Goal: Task Accomplishment & Management: Manage account settings

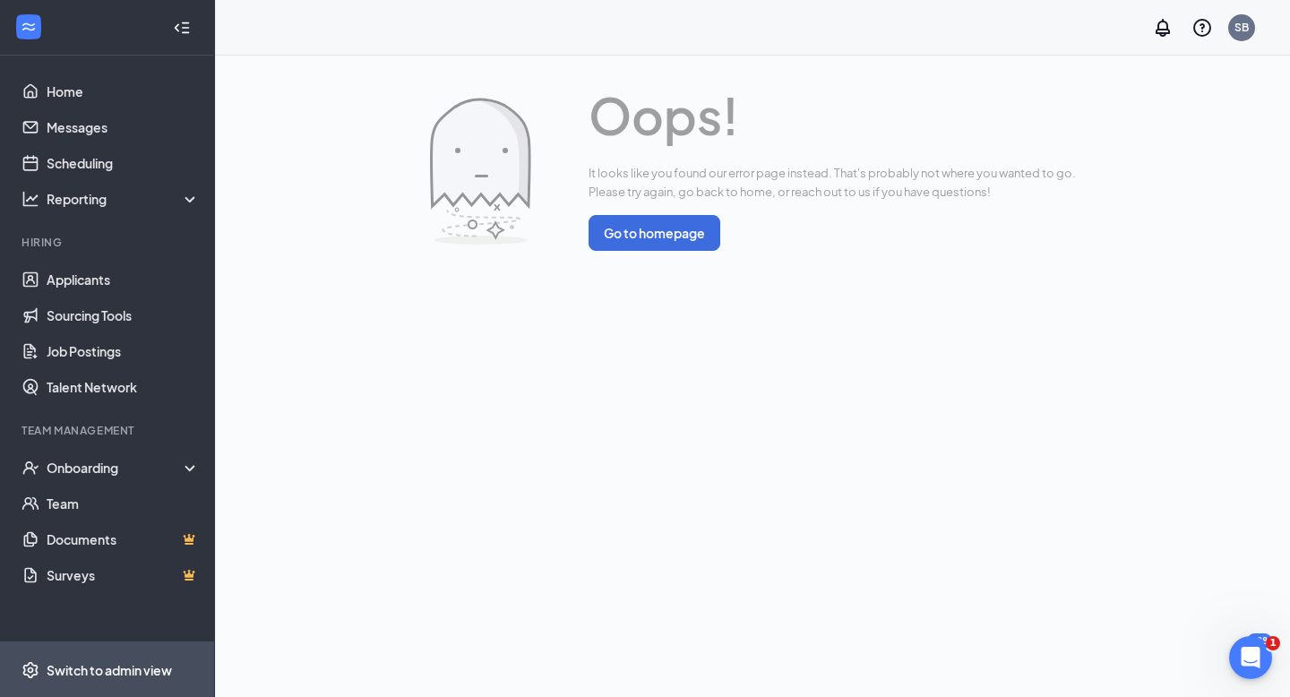
click at [82, 662] on div "Switch to admin view" at bounding box center [109, 670] width 125 height 18
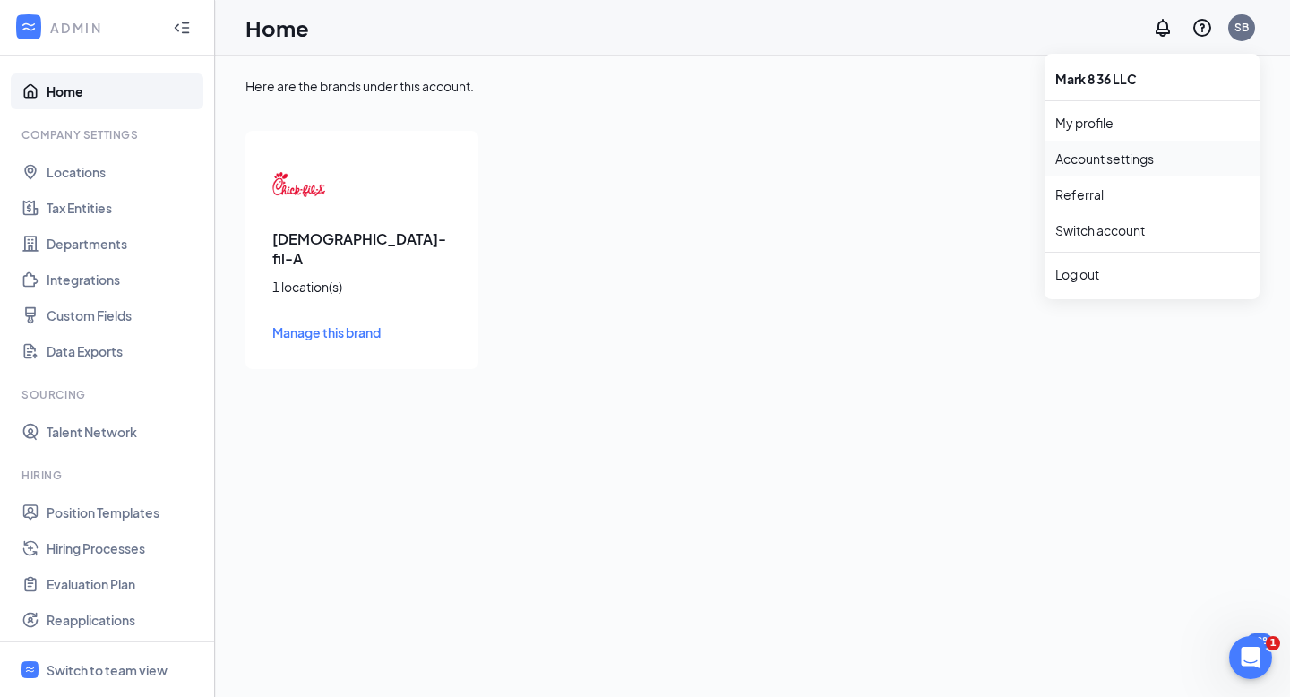
click at [1131, 160] on link "Account settings" at bounding box center [1152, 159] width 194 height 18
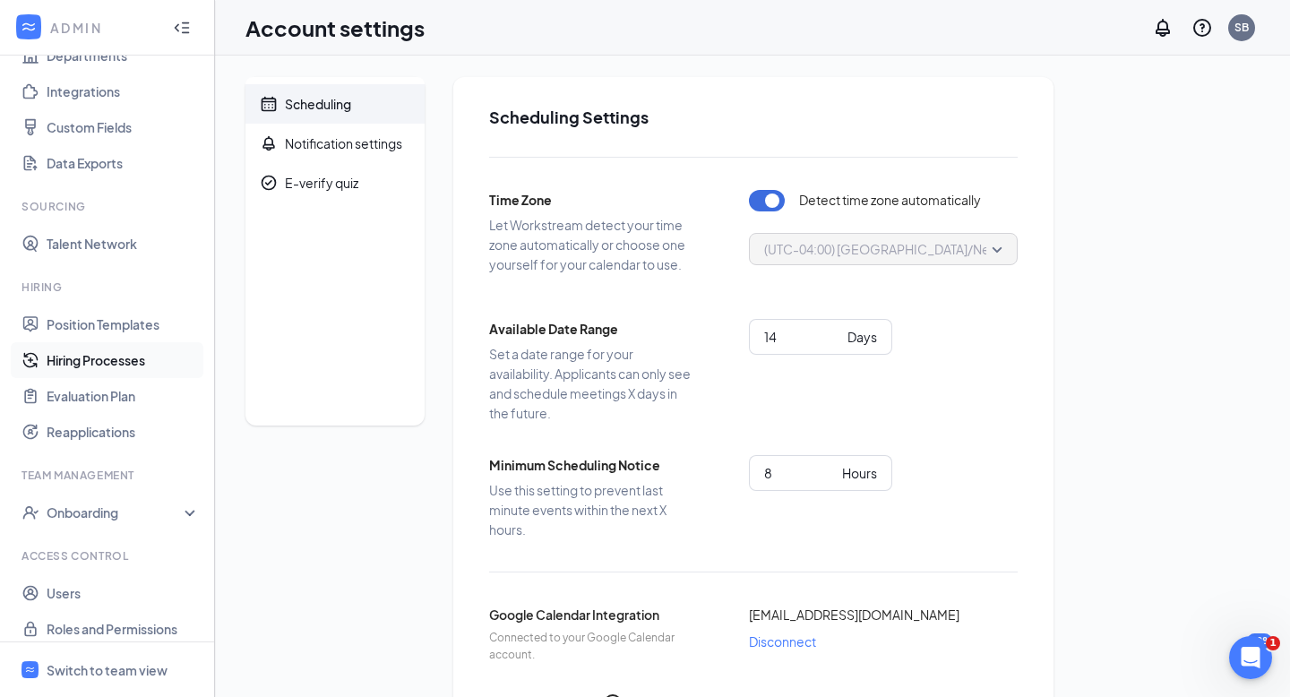
scroll to position [201, 0]
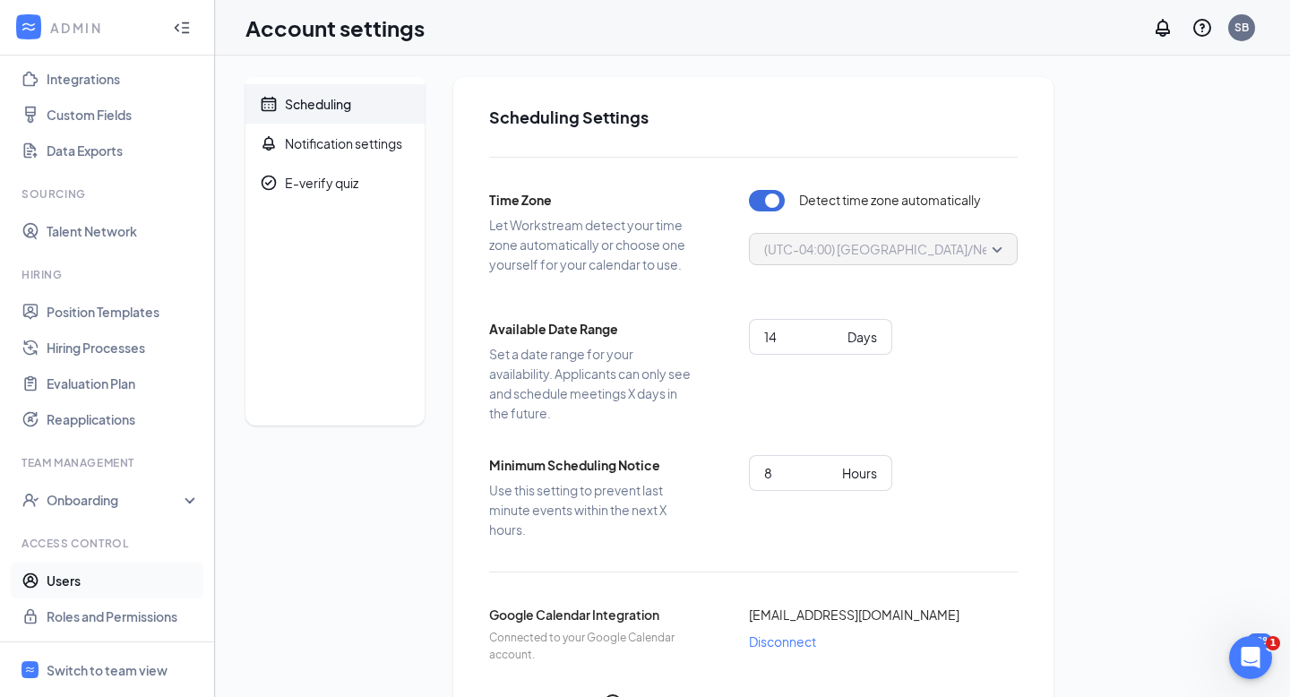
click at [63, 570] on link "Users" at bounding box center [123, 581] width 153 height 36
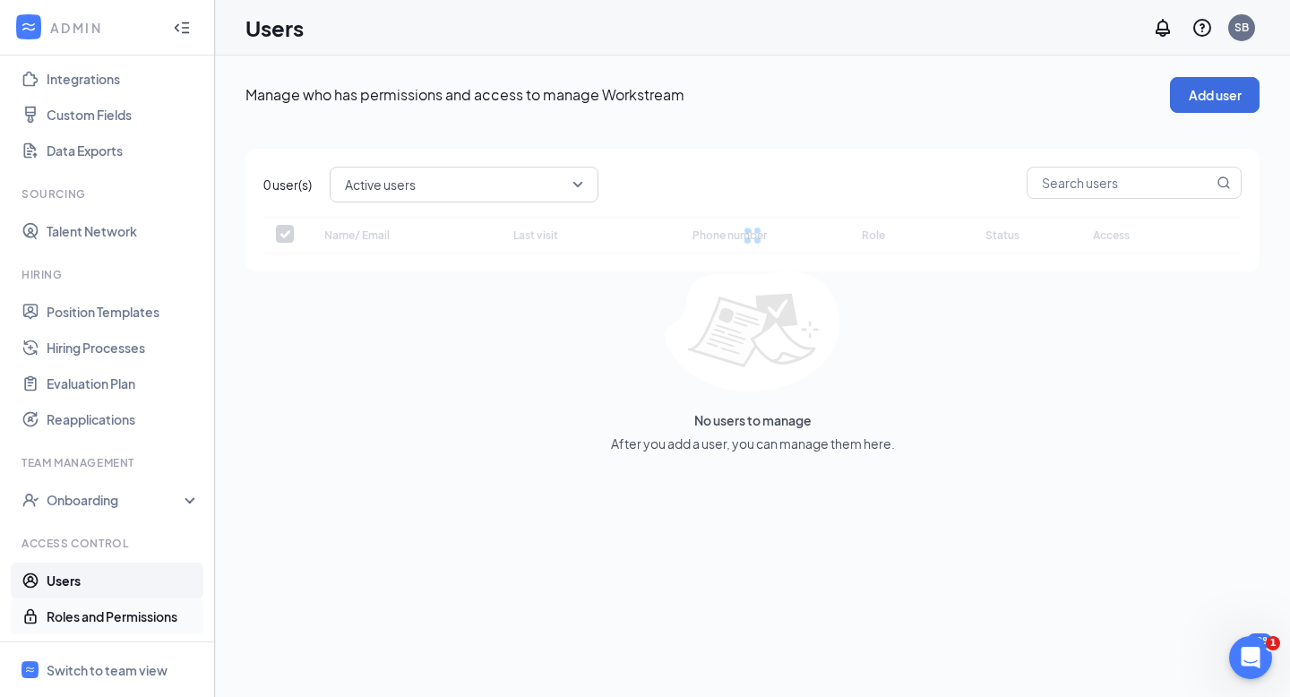
checkbox input "false"
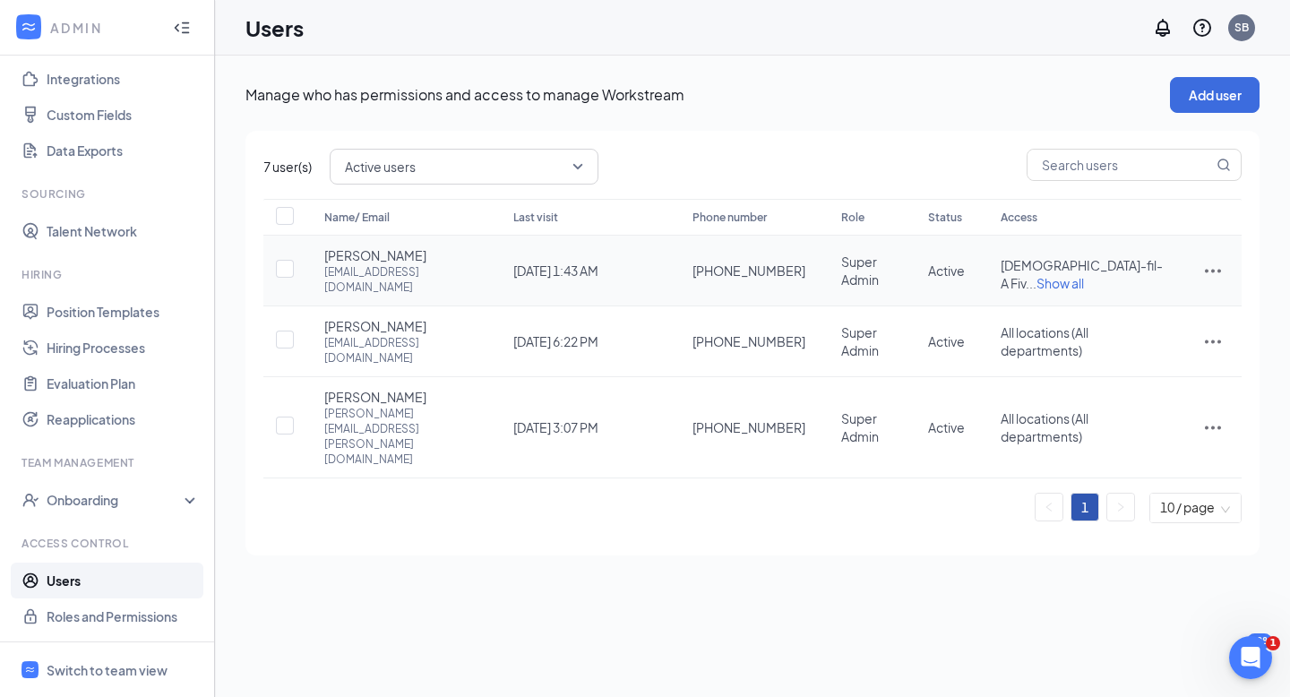
click at [1213, 263] on icon "ActionsIcon" at bounding box center [1213, 271] width 22 height 22
click at [1117, 387] on span "Disable" at bounding box center [1120, 385] width 44 height 16
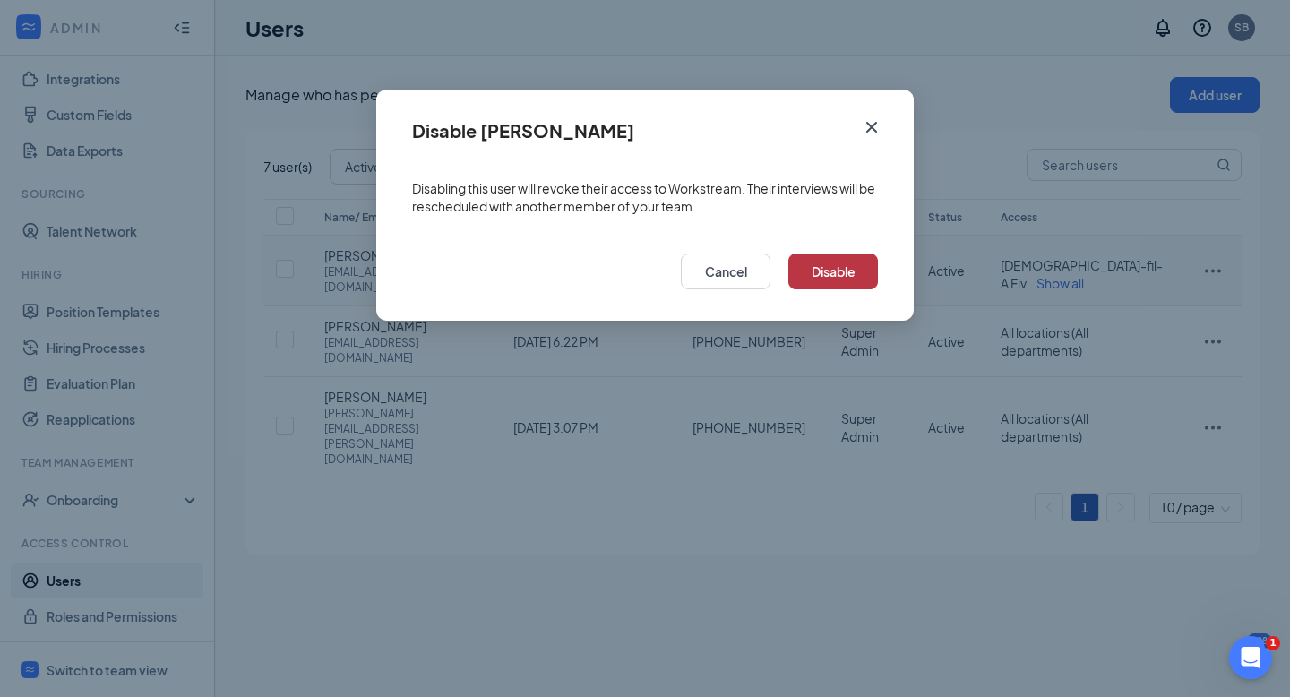
click at [849, 268] on button "Disable" at bounding box center [833, 272] width 90 height 36
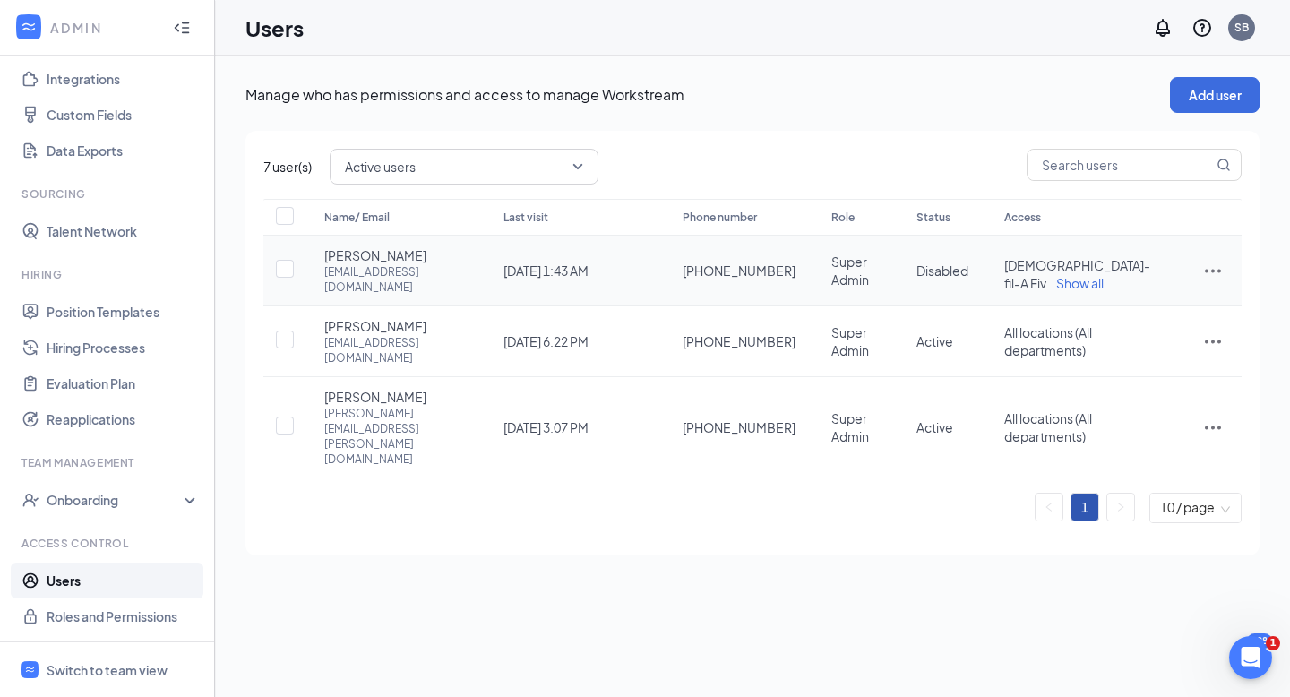
click at [1206, 270] on icon "ActionsIcon" at bounding box center [1213, 272] width 16 height 4
